Goal: Navigation & Orientation: Find specific page/section

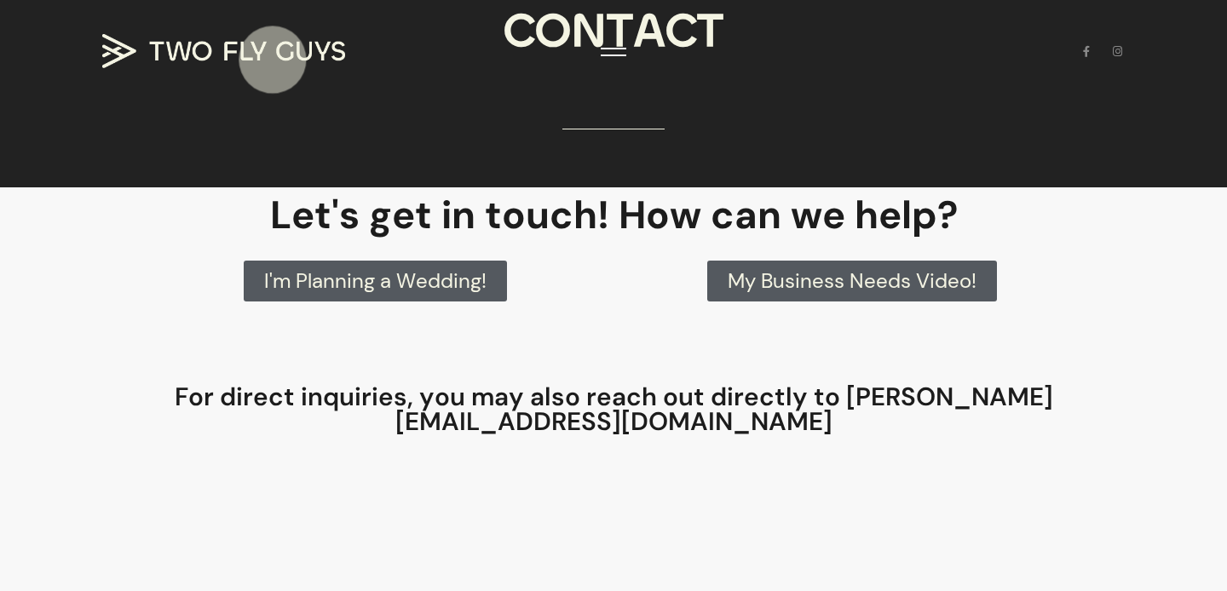
click at [273, 59] on img at bounding box center [223, 51] width 243 height 34
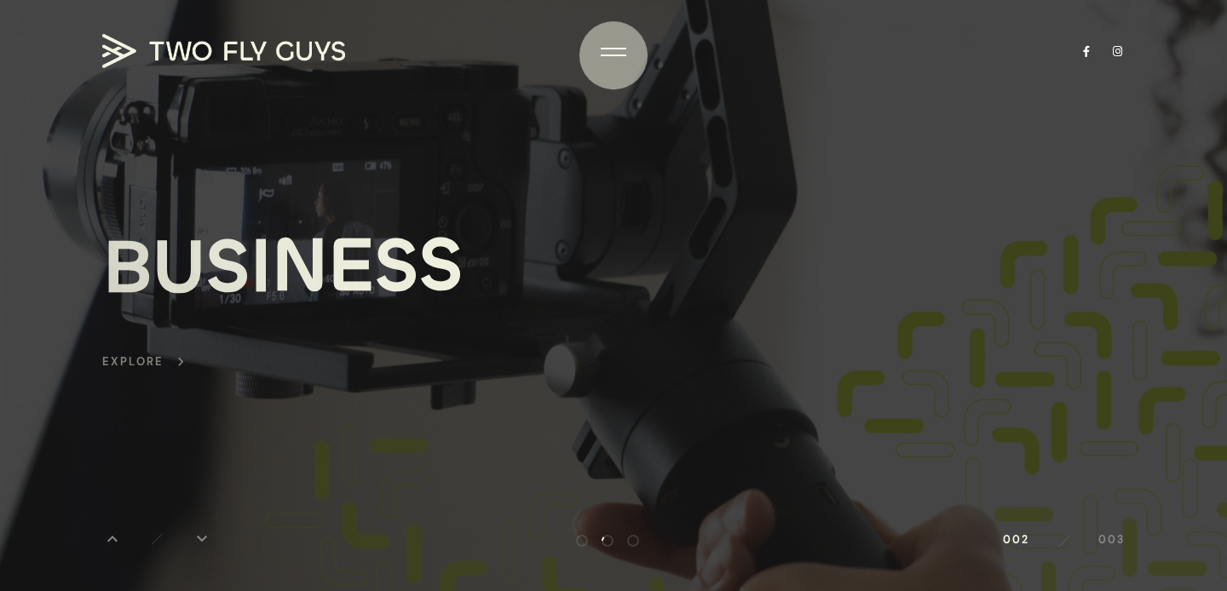
click at [614, 55] on div at bounding box center [614, 56] width 26 height 2
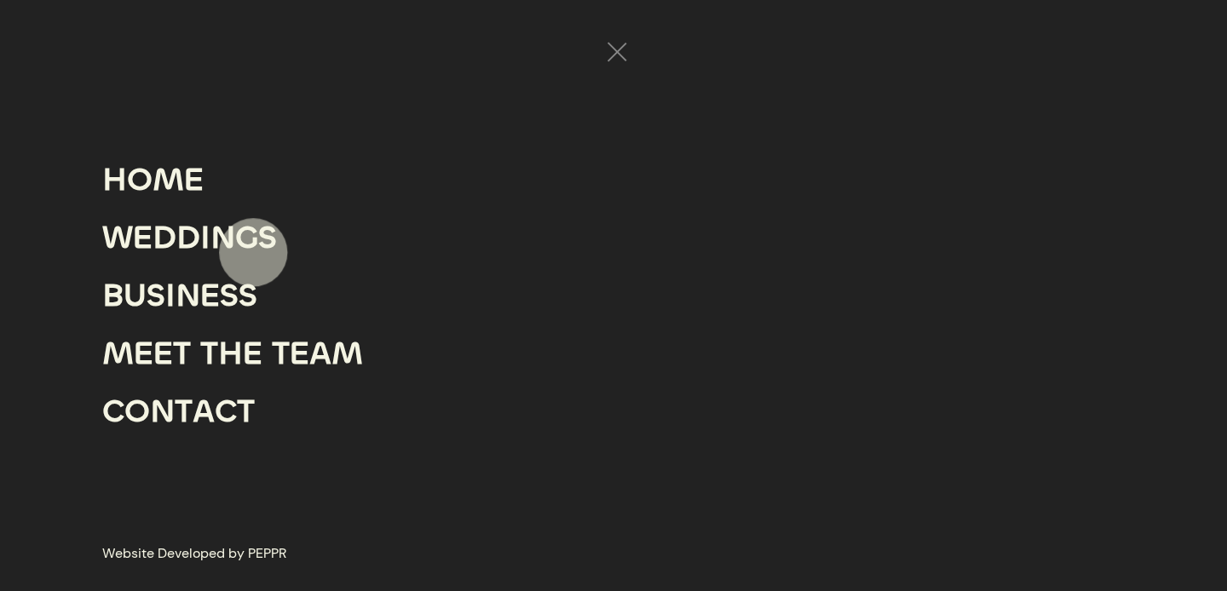
click at [253, 252] on div "G" at bounding box center [246, 238] width 23 height 58
